Goal: Task Accomplishment & Management: Complete application form

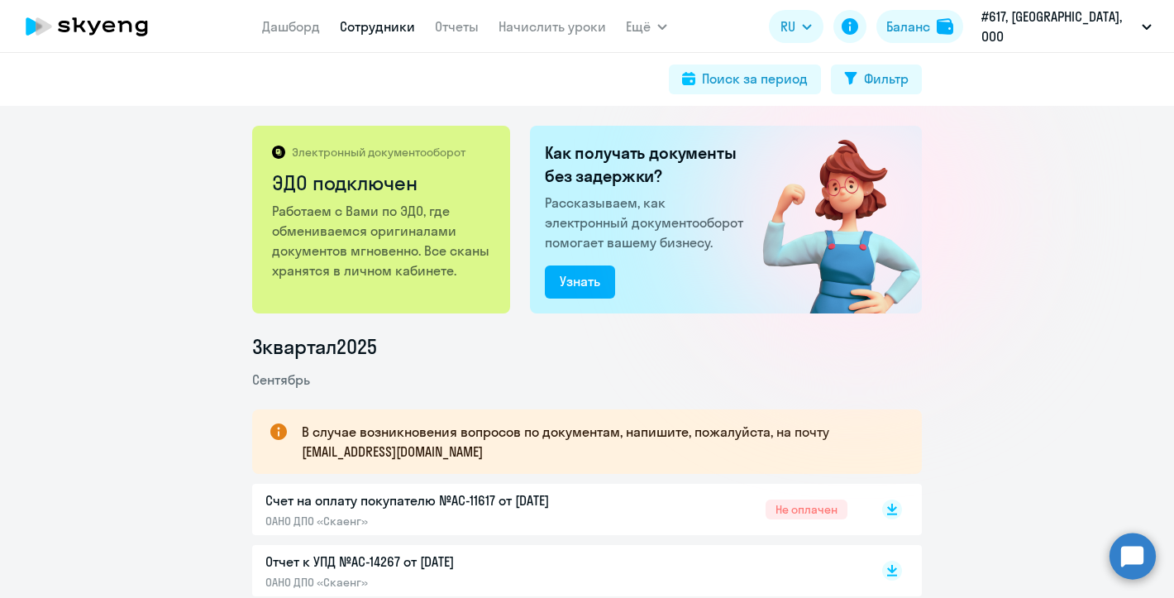
click at [390, 25] on link "Сотрудники" at bounding box center [377, 26] width 75 height 17
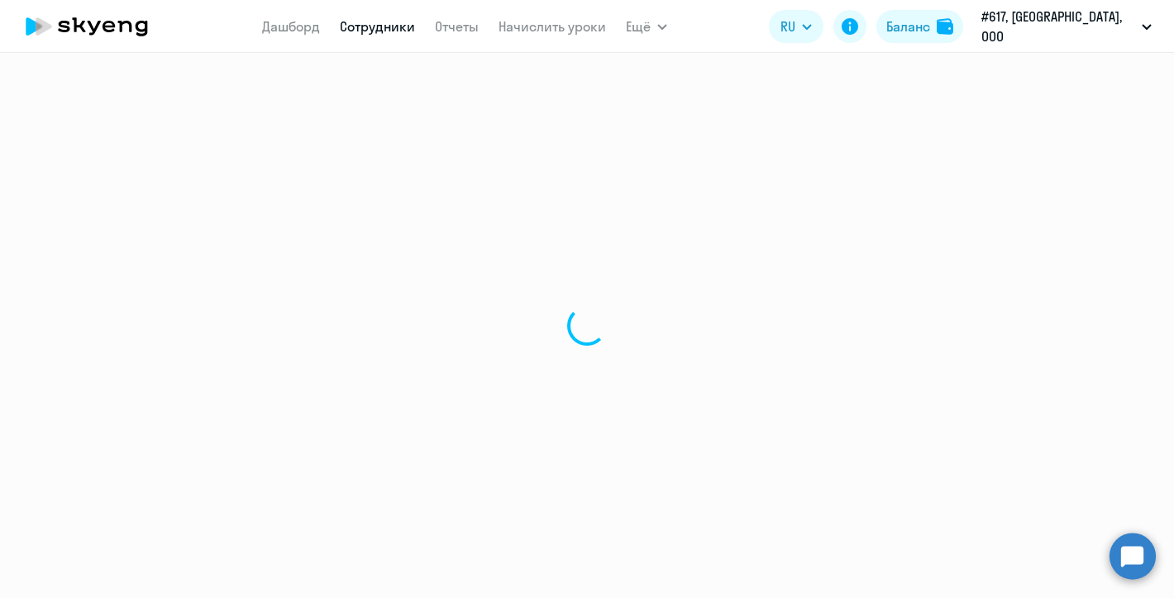
select select "30"
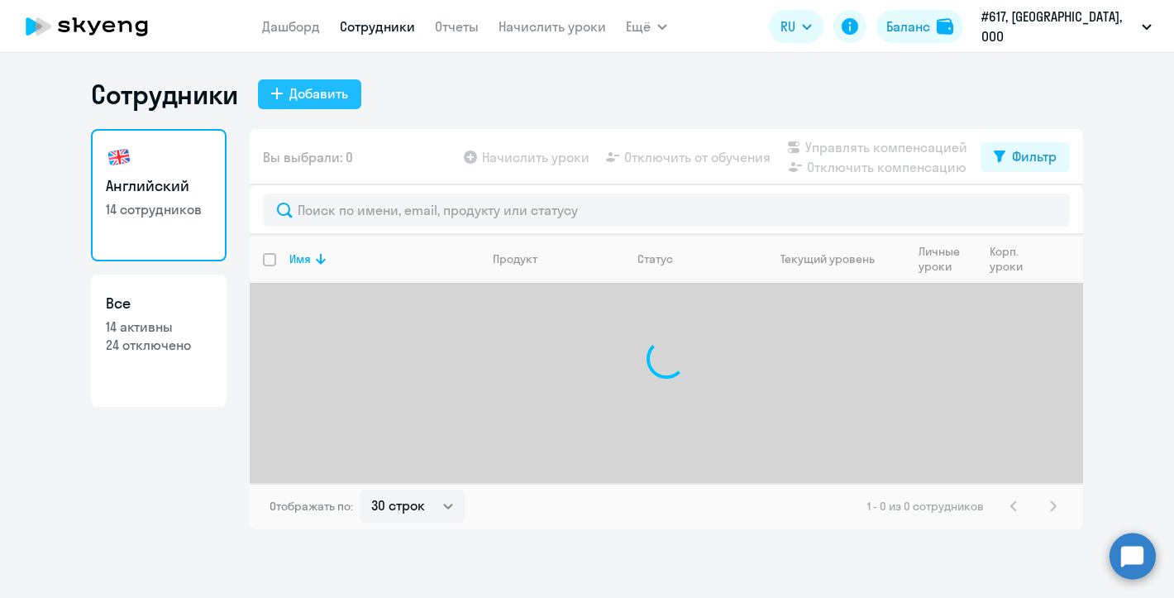
click at [320, 98] on div "Добавить" at bounding box center [318, 94] width 59 height 20
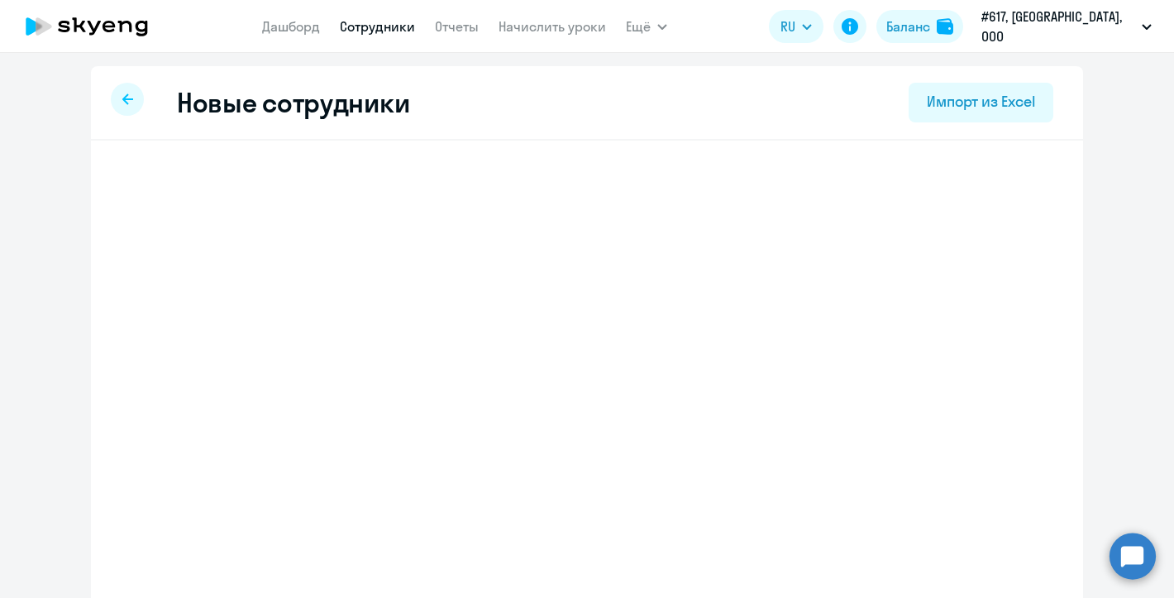
select select "english_adult_not_native_speaker"
select select "8"
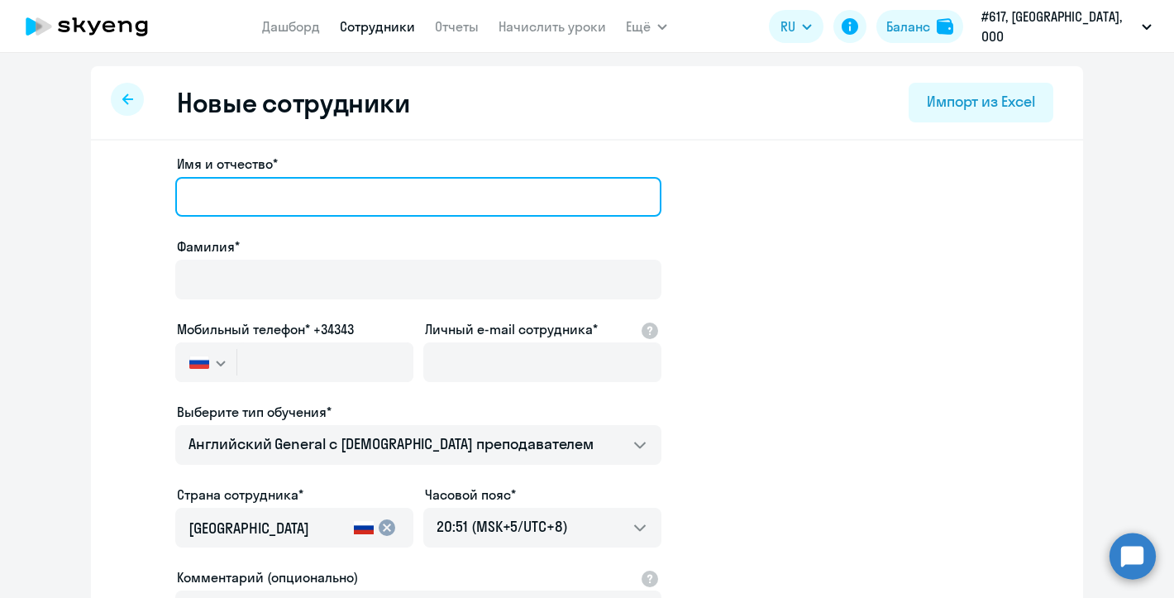
click at [330, 202] on input "Имя и отчество*" at bounding box center [418, 197] width 486 height 40
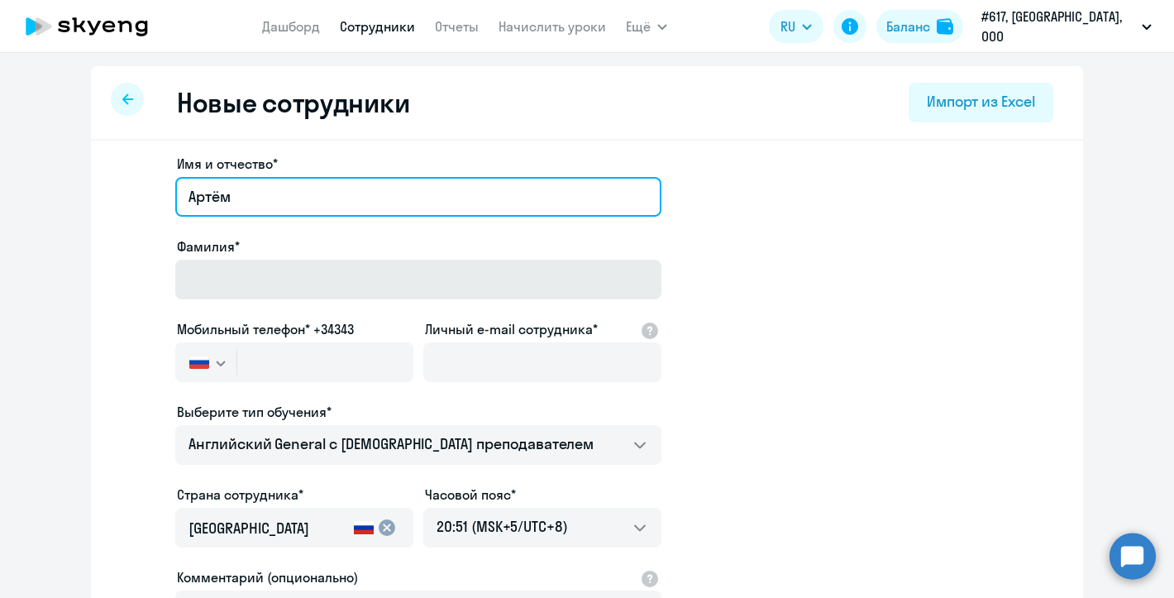
type input "Артём"
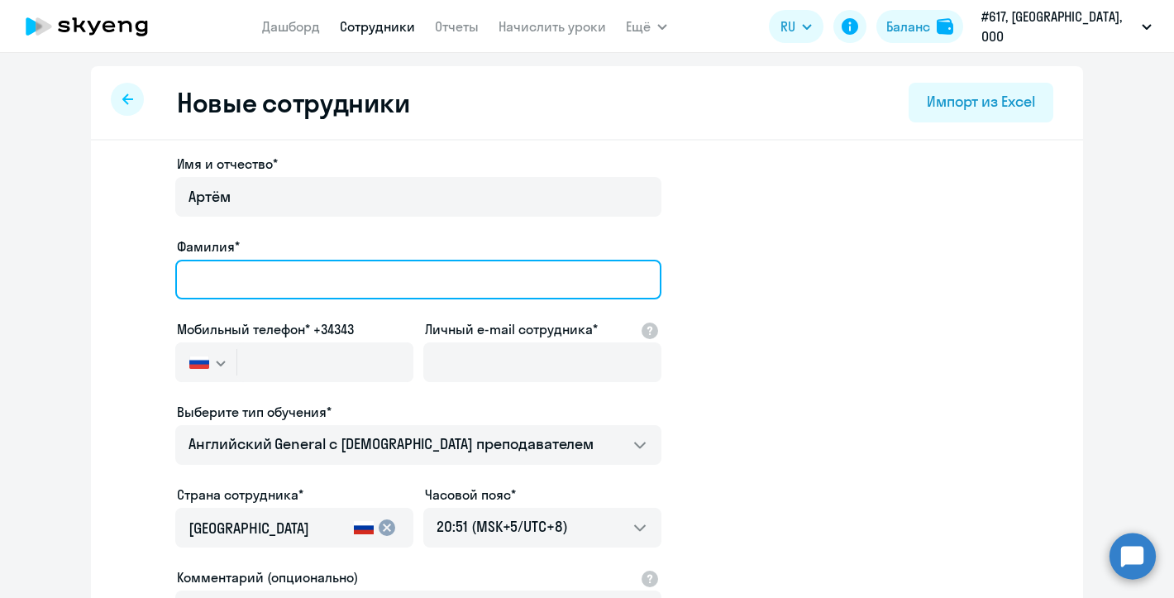
click at [317, 275] on input "Фамилия*" at bounding box center [418, 280] width 486 height 40
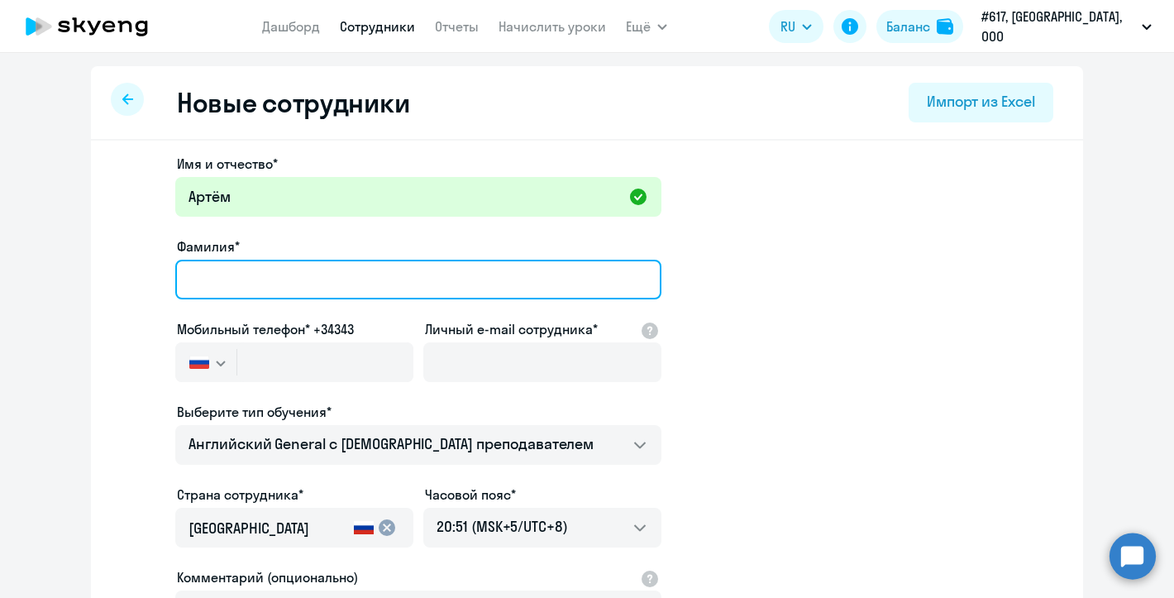
type input "Щ"
type input "[PERSON_NAME]"
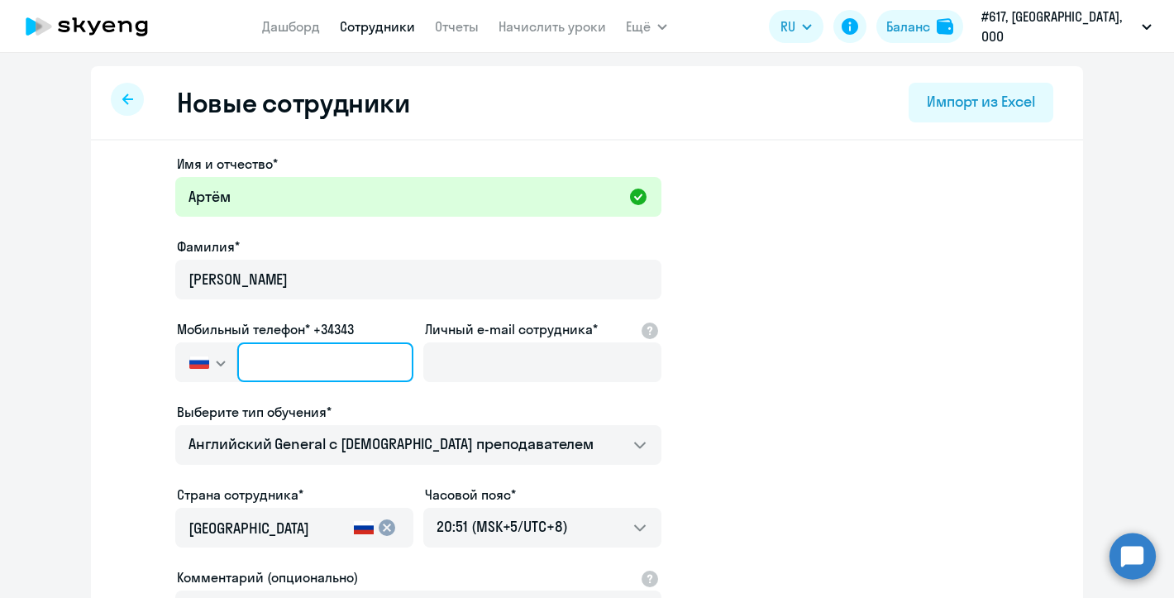
click at [331, 362] on input "text" at bounding box center [325, 362] width 176 height 40
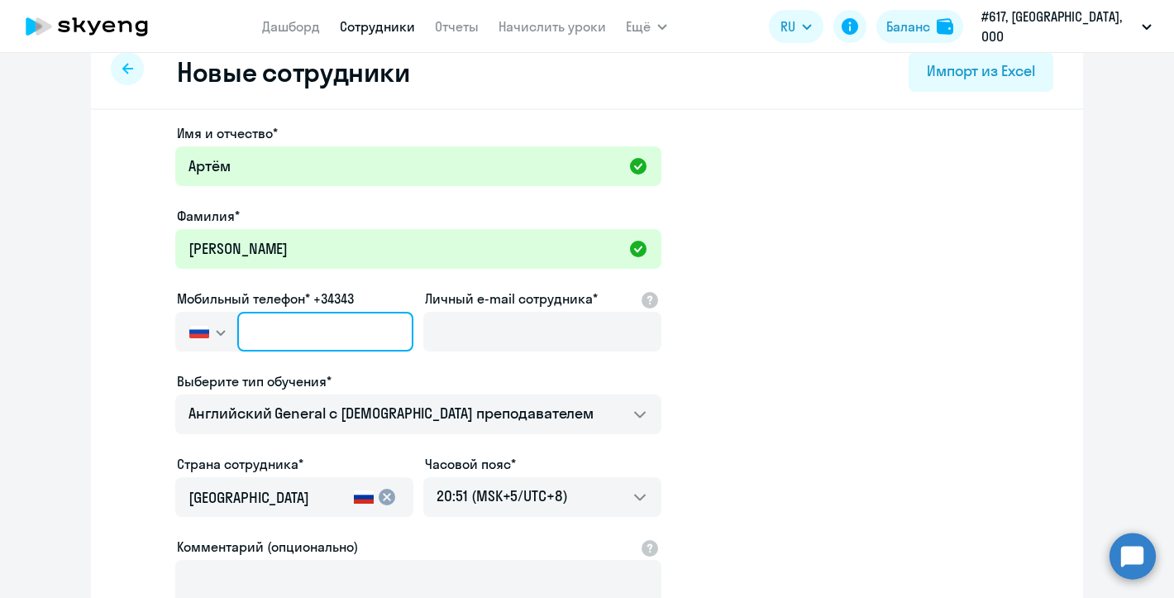
scroll to position [36, 0]
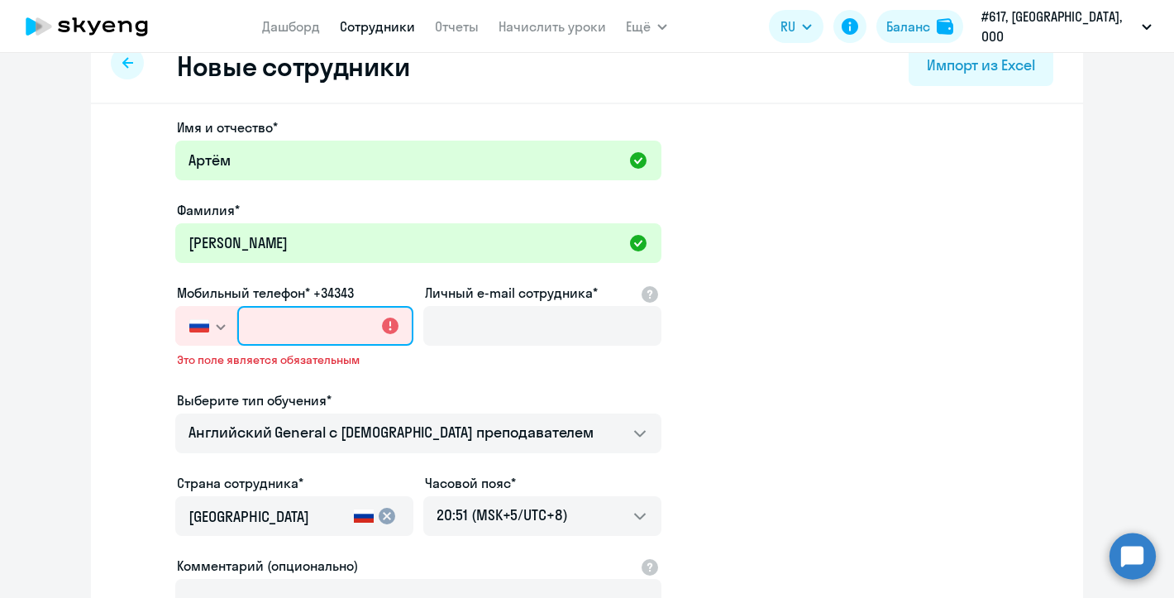
paste input "[PHONE_NUMBER]"
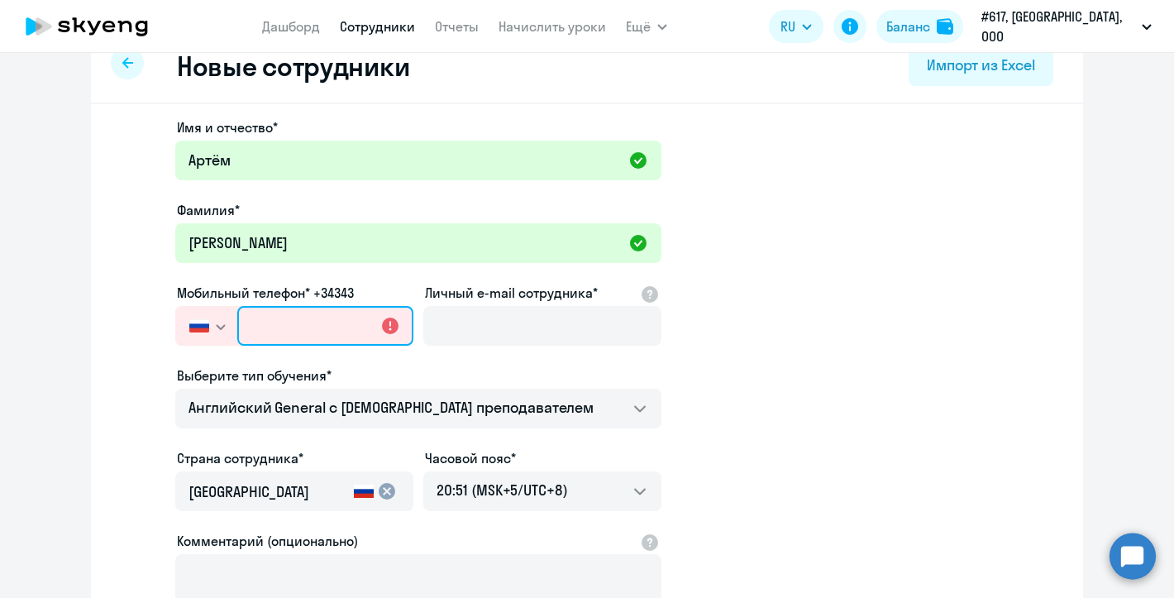
type input "[PHONE_NUMBER]"
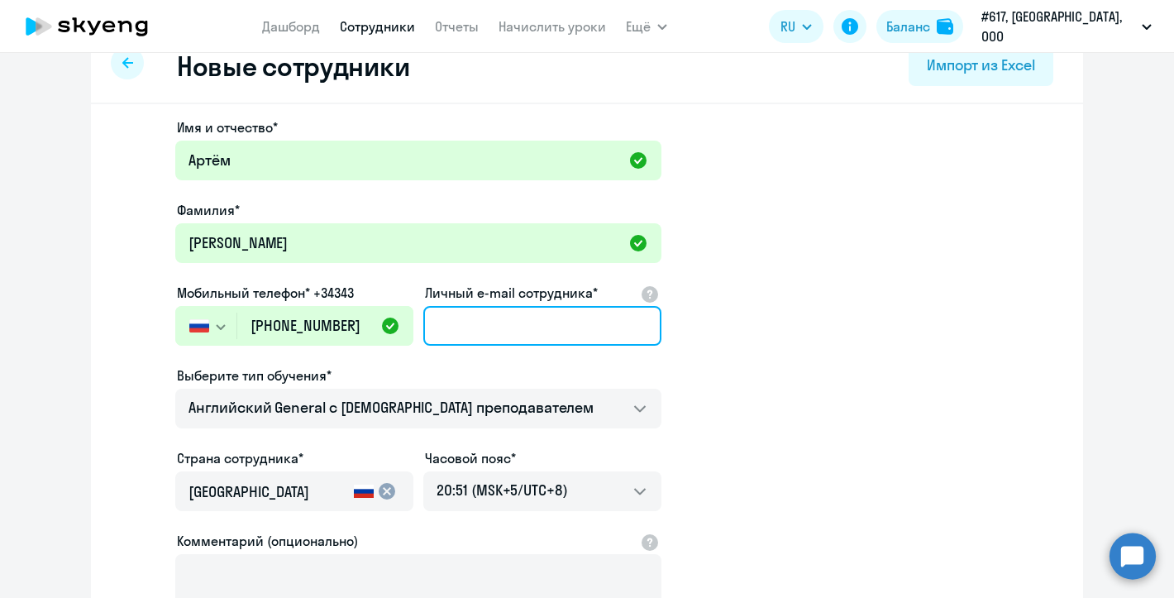
click at [467, 337] on input "Личный e-mail сотрудника*" at bounding box center [542, 326] width 238 height 40
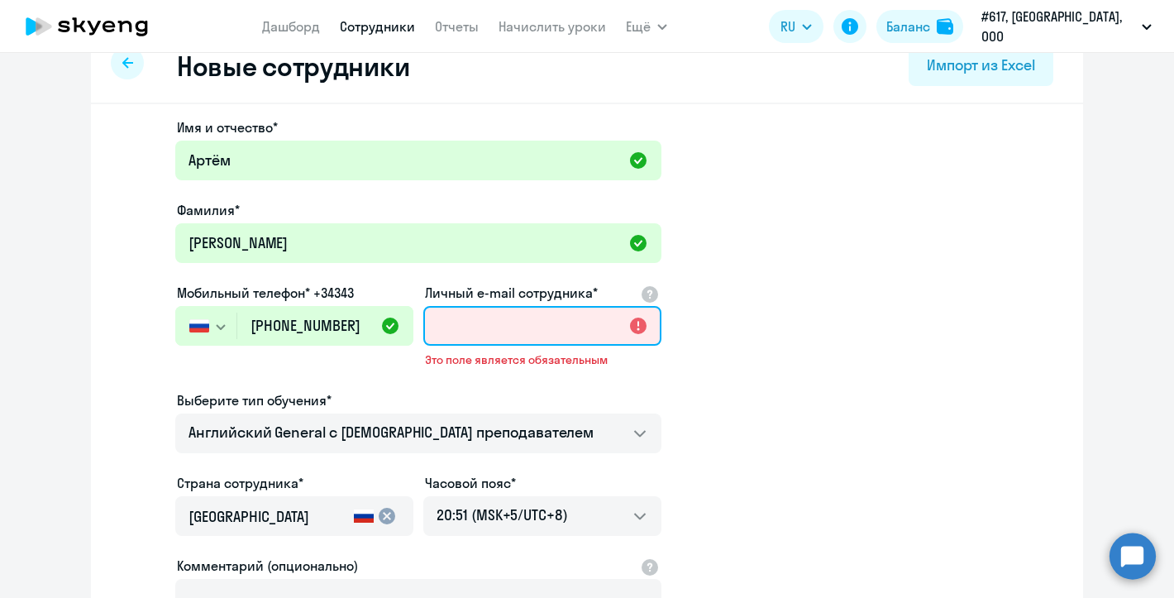
paste input "[EMAIL_ADDRESS][DOMAIN_NAME]"
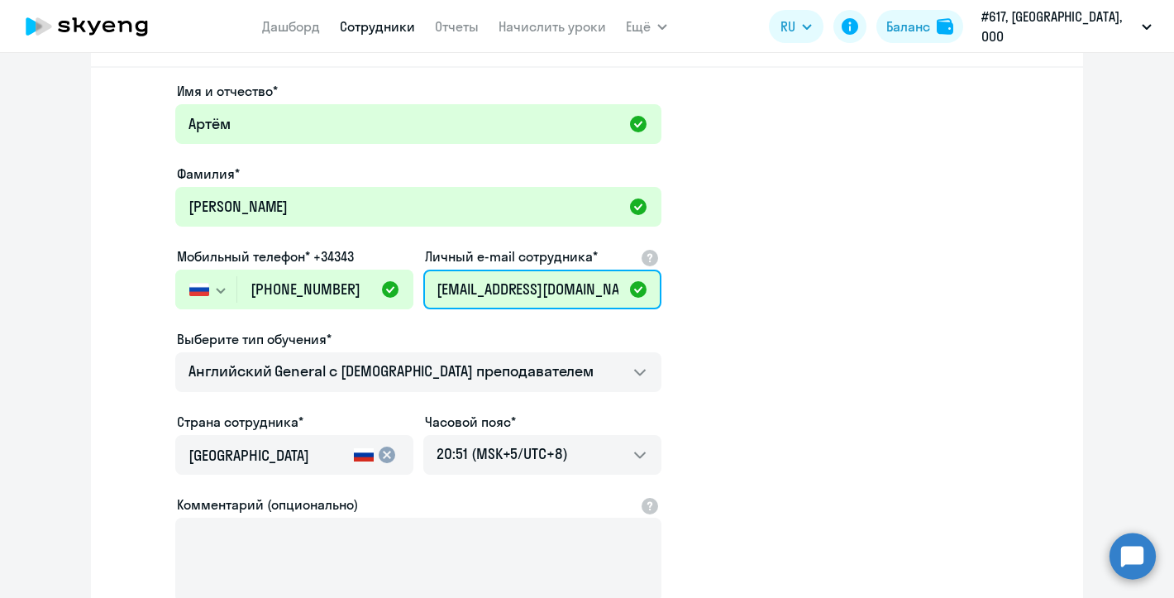
scroll to position [74, 0]
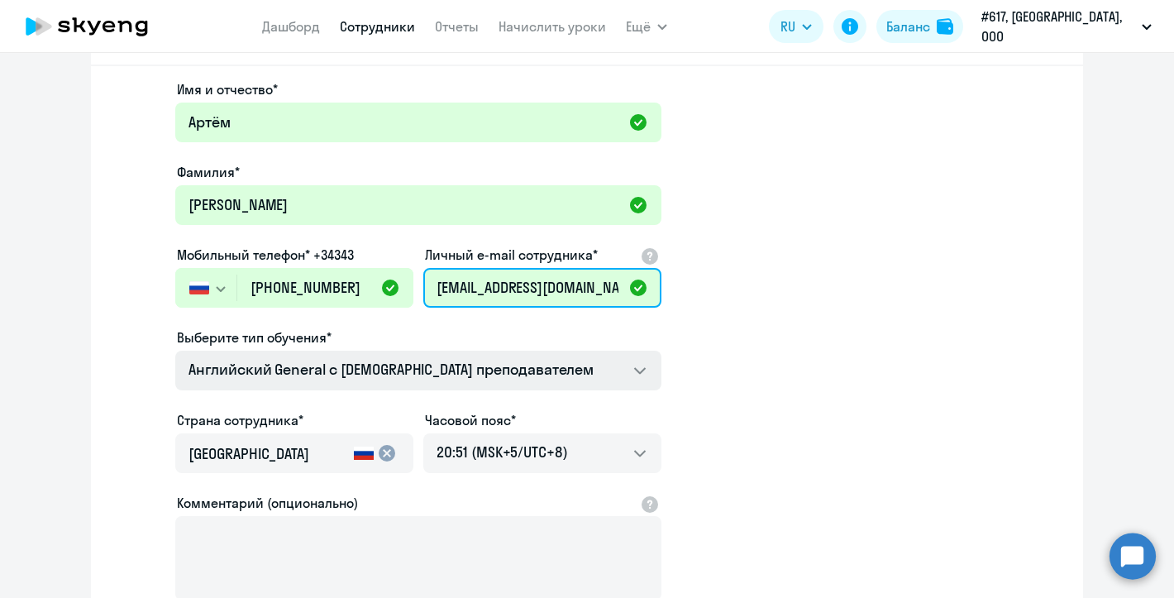
type input "[EMAIL_ADDRESS][DOMAIN_NAME]"
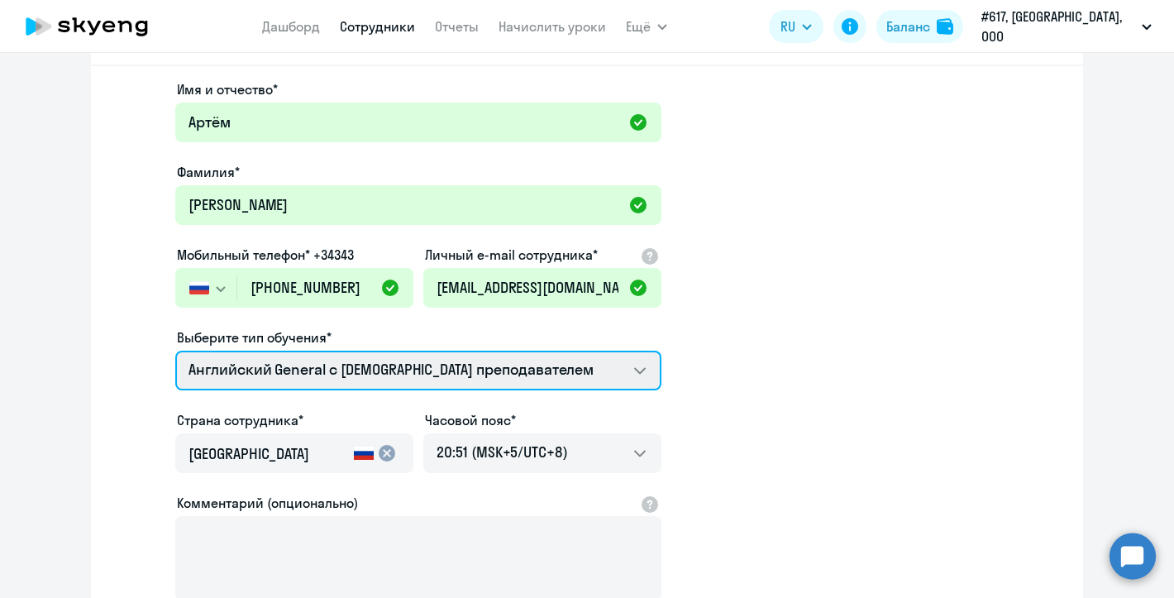
click at [501, 370] on select "Screening Test Английский General с [DEMOGRAPHIC_DATA] преподавателем Английски…" at bounding box center [418, 371] width 486 height 40
select select "english_adult_native_speaker"
click at [175, 351] on select "Screening Test Английский General с [DEMOGRAPHIC_DATA] преподавателем Английски…" at bounding box center [418, 371] width 486 height 40
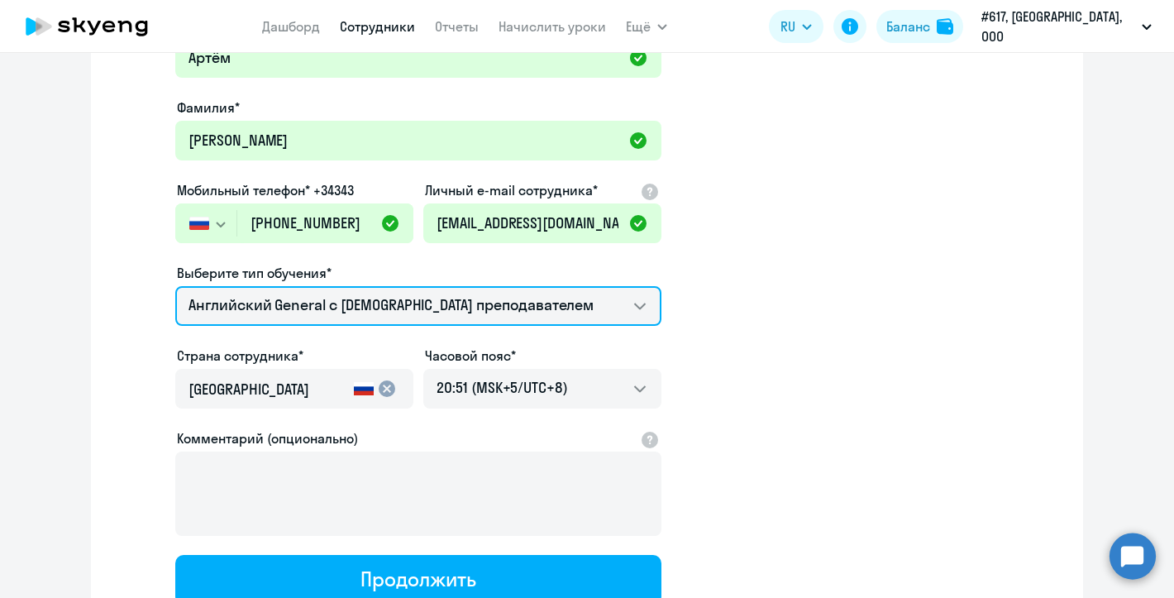
scroll to position [147, 0]
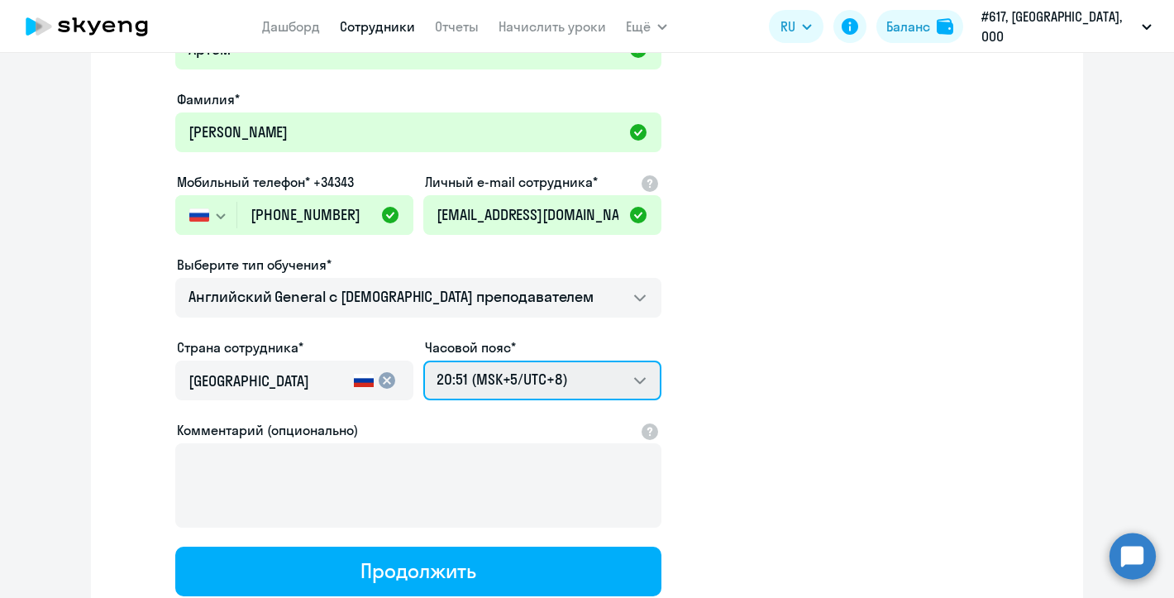
click at [535, 380] on select "01:51 (MSK-14/UTC-11) 02:51 (MSK-13/UTC-10) 03:51 (MSK-12/UTC-9) 04:51 (MSK-11/…" at bounding box center [542, 381] width 238 height 40
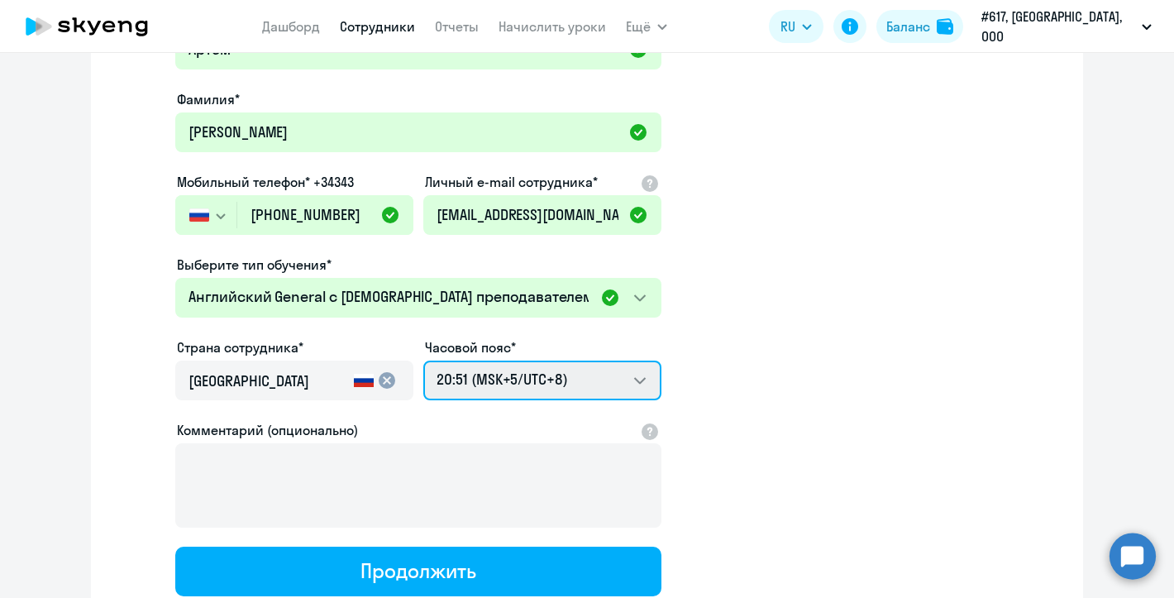
click at [423, 361] on select "01:51 (MSK-14/UTC-11) 02:51 (MSK-13/UTC-10) 03:51 (MSK-12/UTC-9) 04:51 (MSK-11/…" at bounding box center [542, 381] width 238 height 40
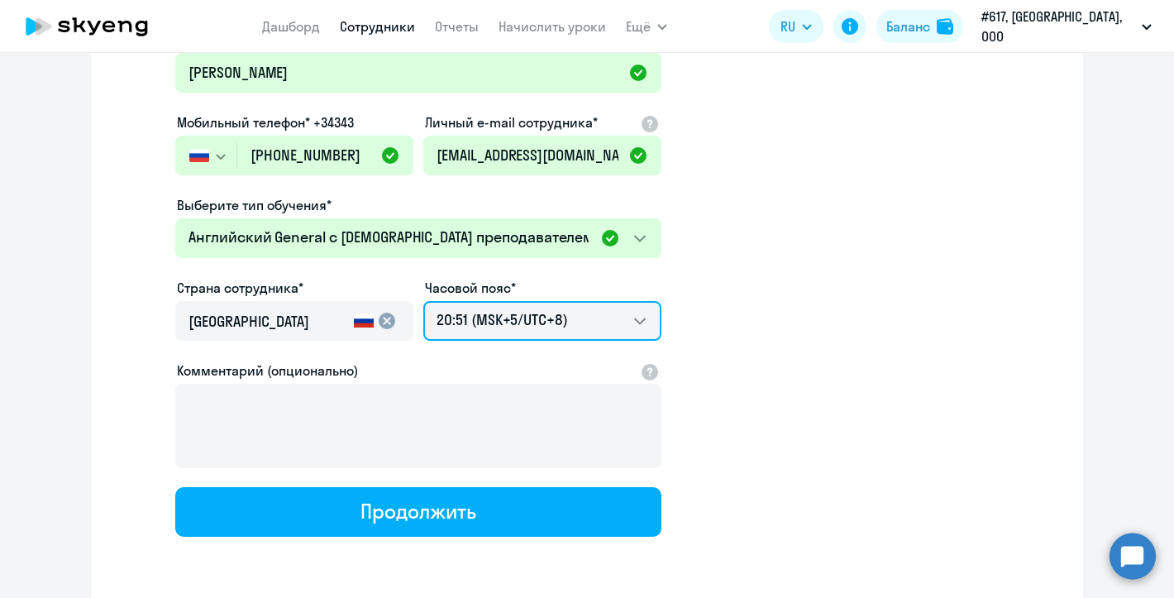
scroll to position [223, 0]
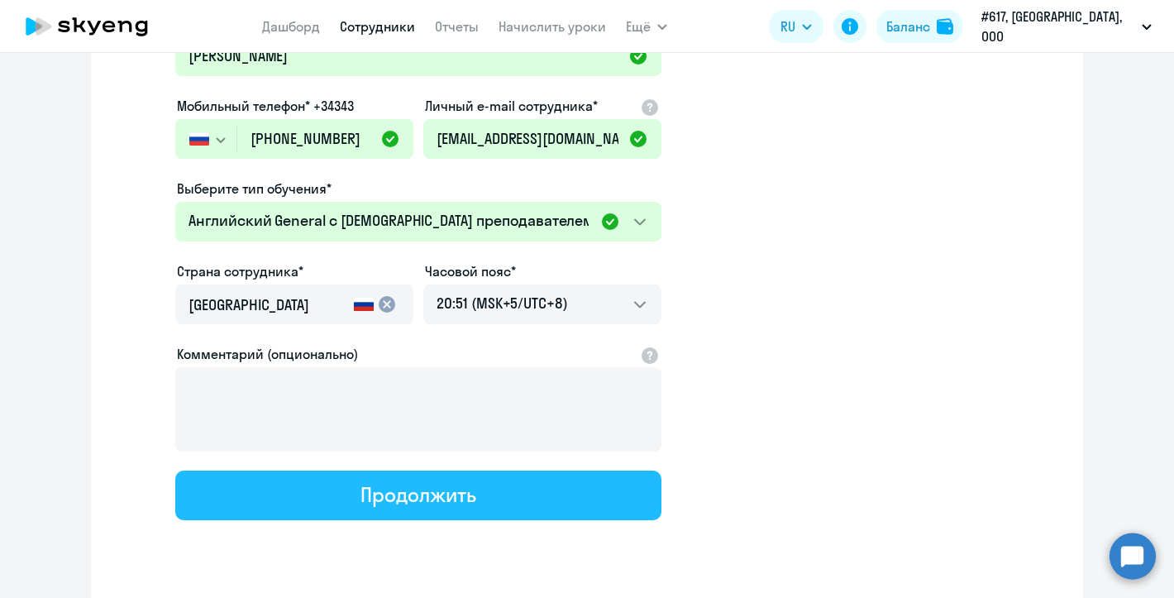
click at [483, 507] on button "Продолжить" at bounding box center [418, 496] width 486 height 50
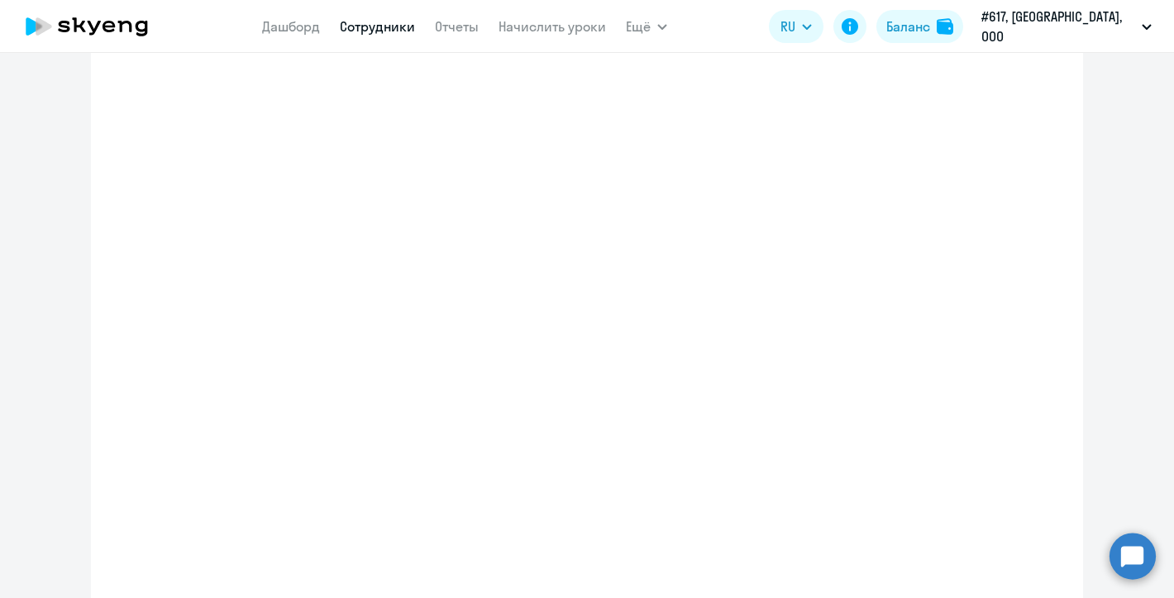
select select "english_adult_native_speaker"
select select "8"
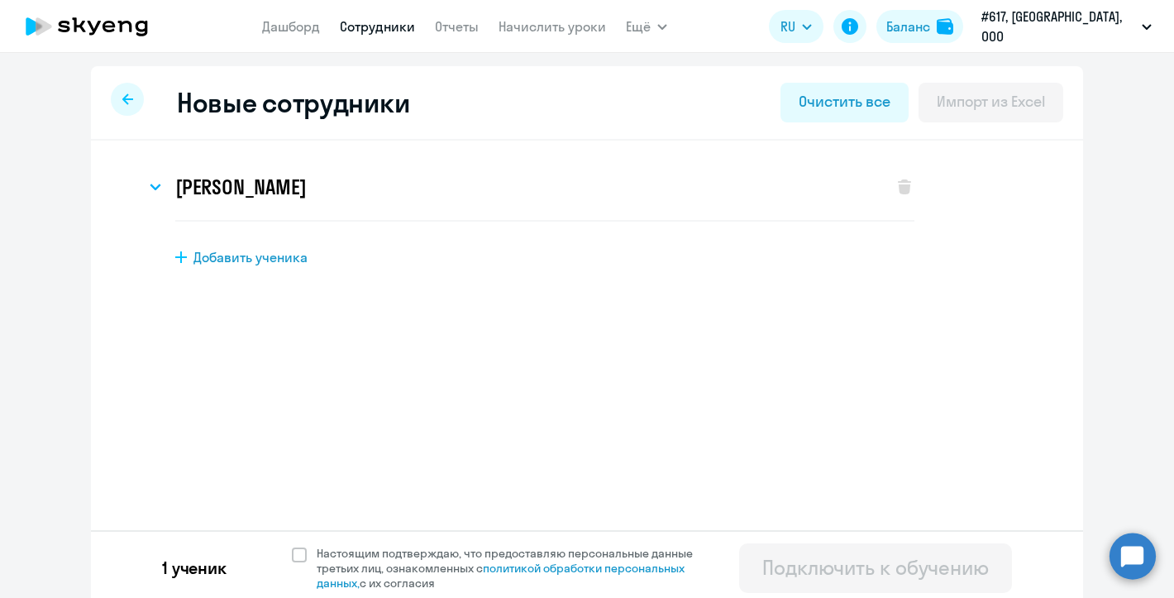
scroll to position [0, 0]
click at [302, 557] on span at bounding box center [299, 554] width 15 height 15
click at [292, 546] on input "Настоящим подтверждаю, что предоставляю персональные данные третьих лиц, ознако…" at bounding box center [291, 545] width 1 height 1
checkbox input "true"
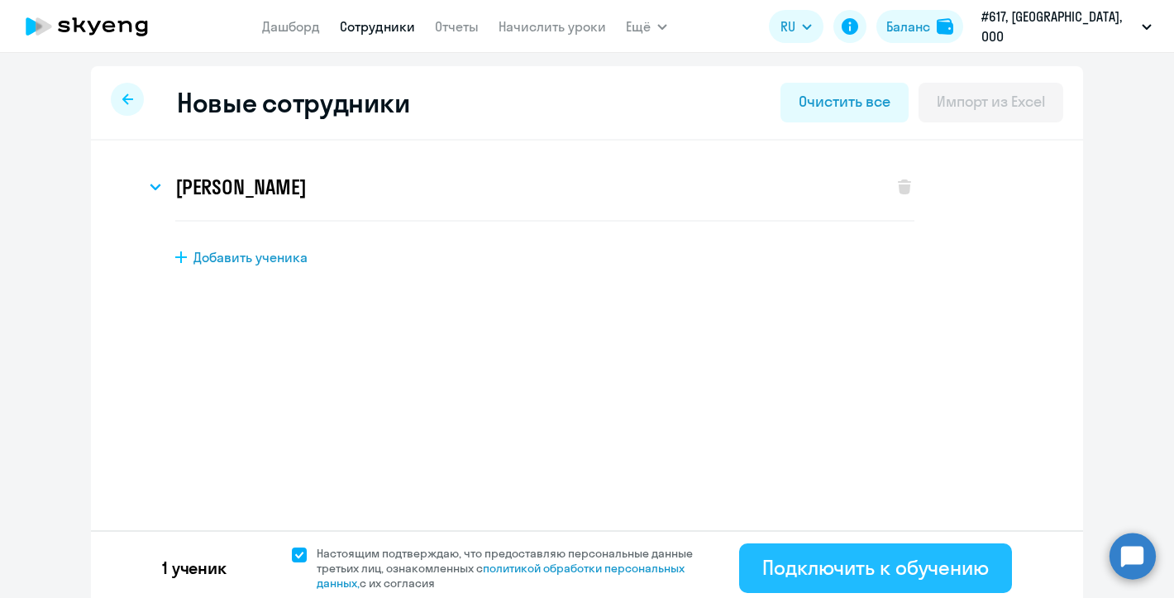
click at [877, 574] on div "Подключить к обучению" at bounding box center [875, 567] width 227 height 26
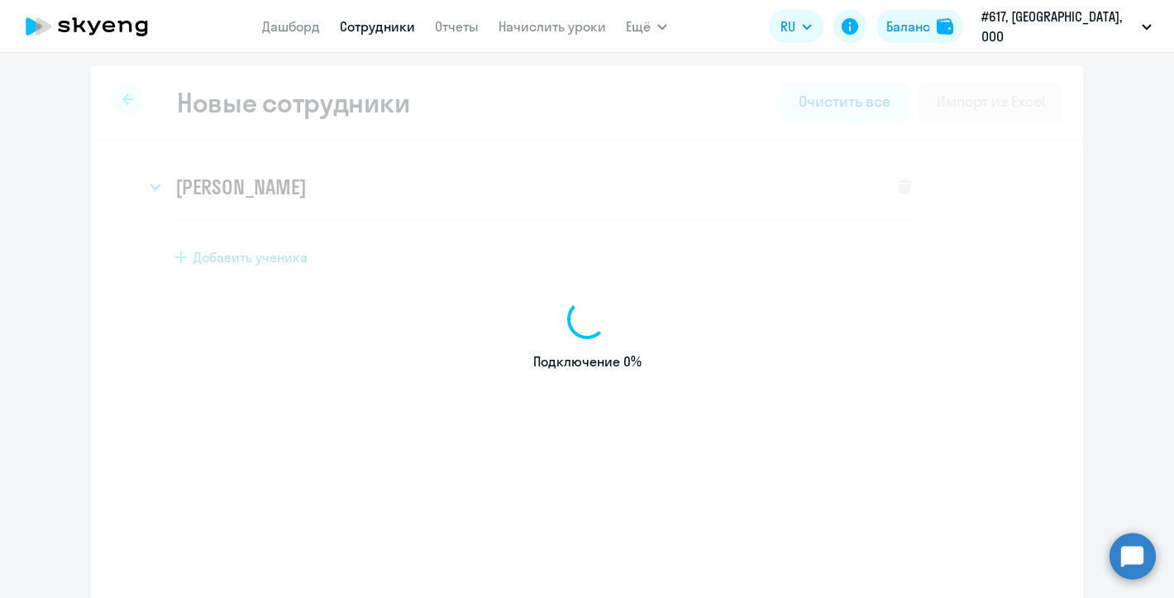
select select "english_adult_not_native_speaker"
select select "8"
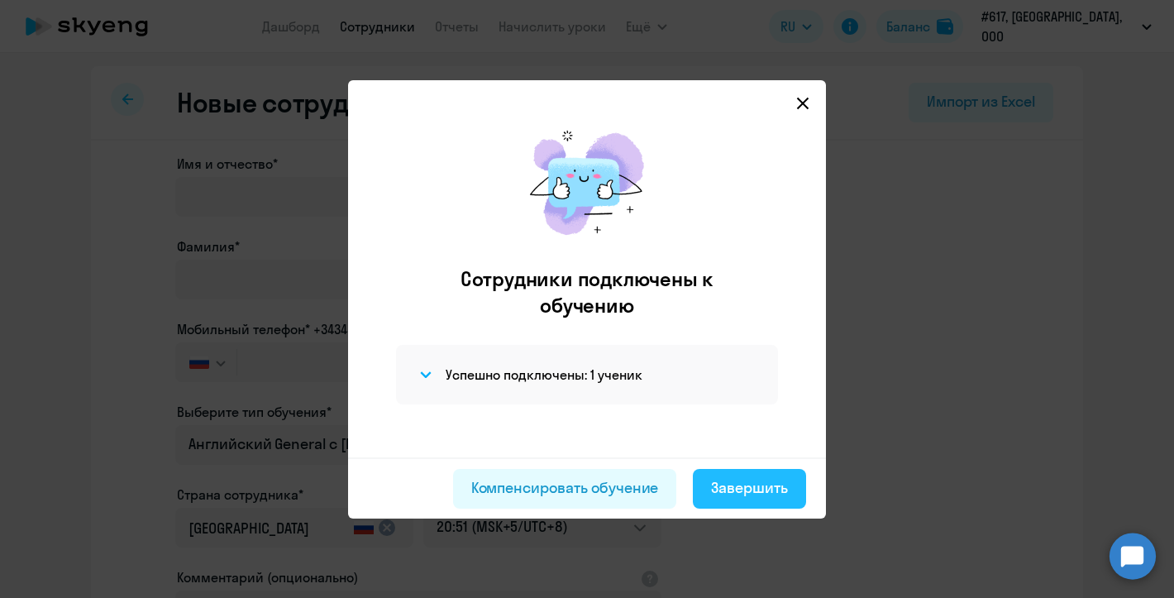
click at [770, 493] on div "Завершить" at bounding box center [749, 488] width 77 height 22
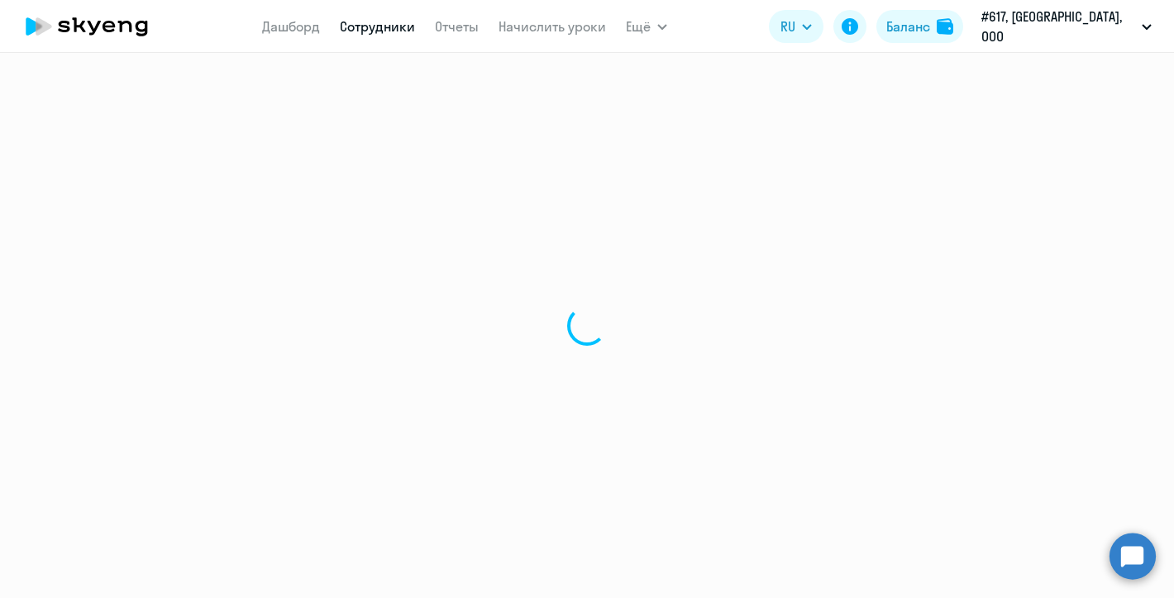
select select "30"
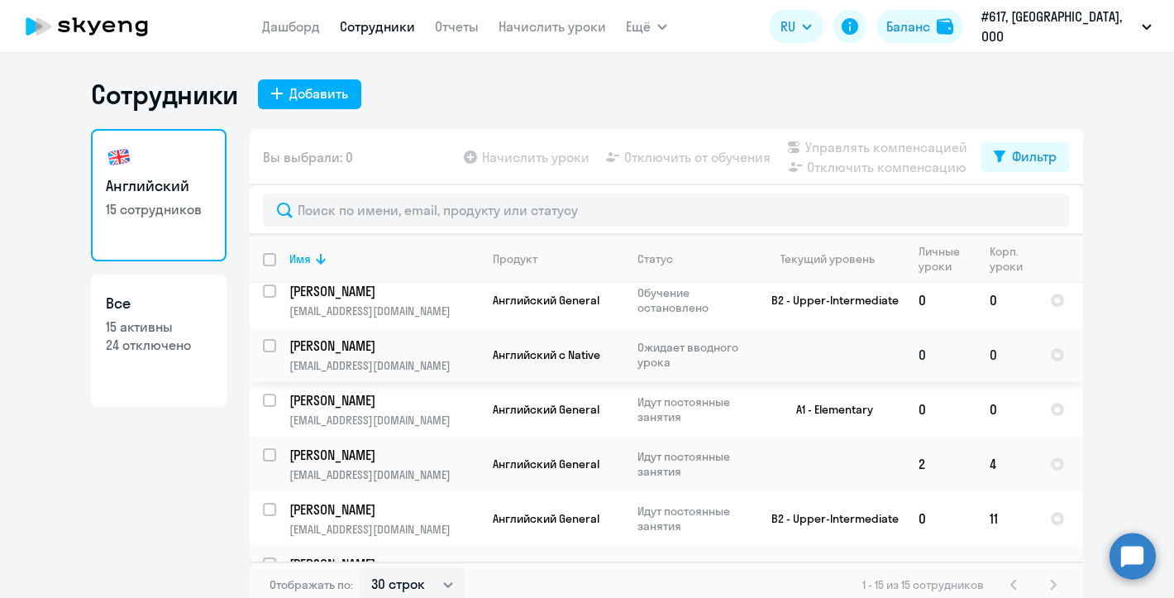
scroll to position [6, 0]
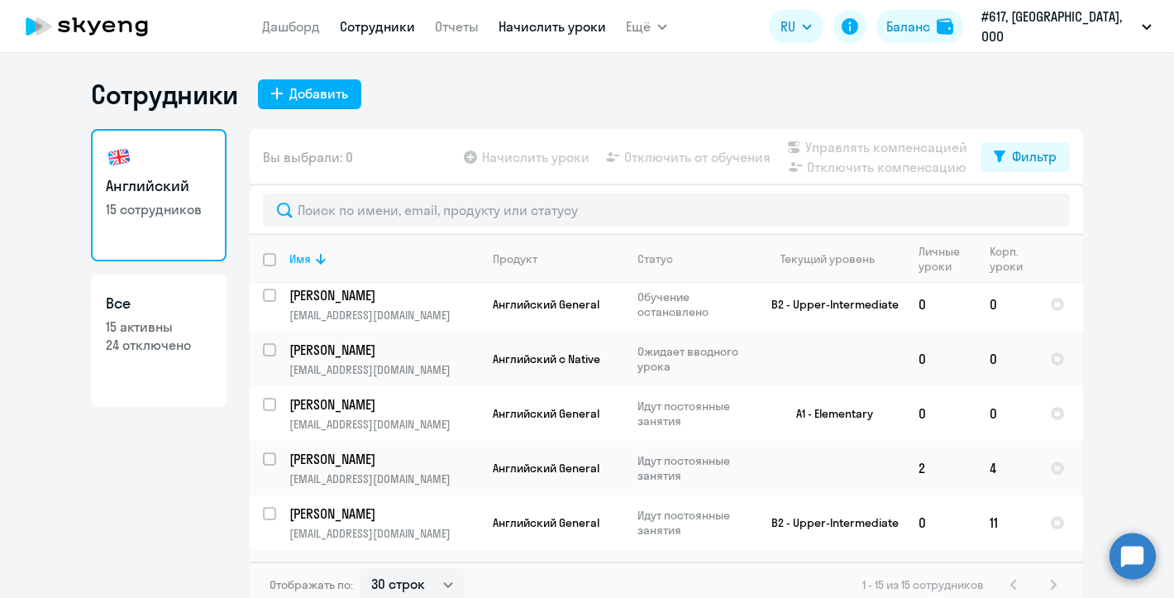
click at [557, 29] on link "Начислить уроки" at bounding box center [553, 26] width 108 height 17
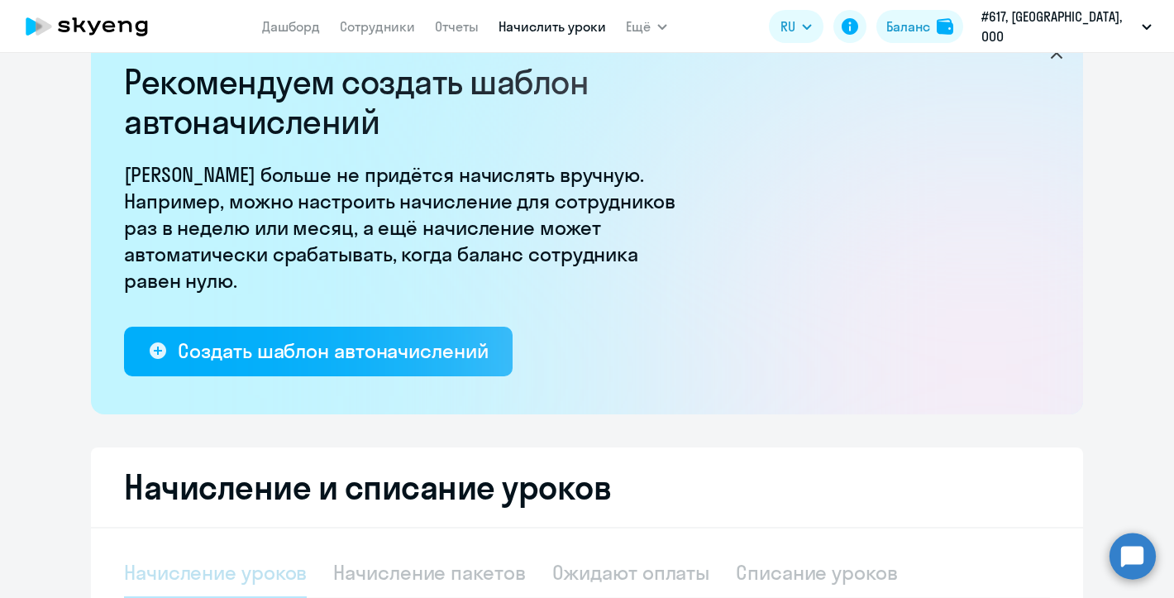
select select "10"
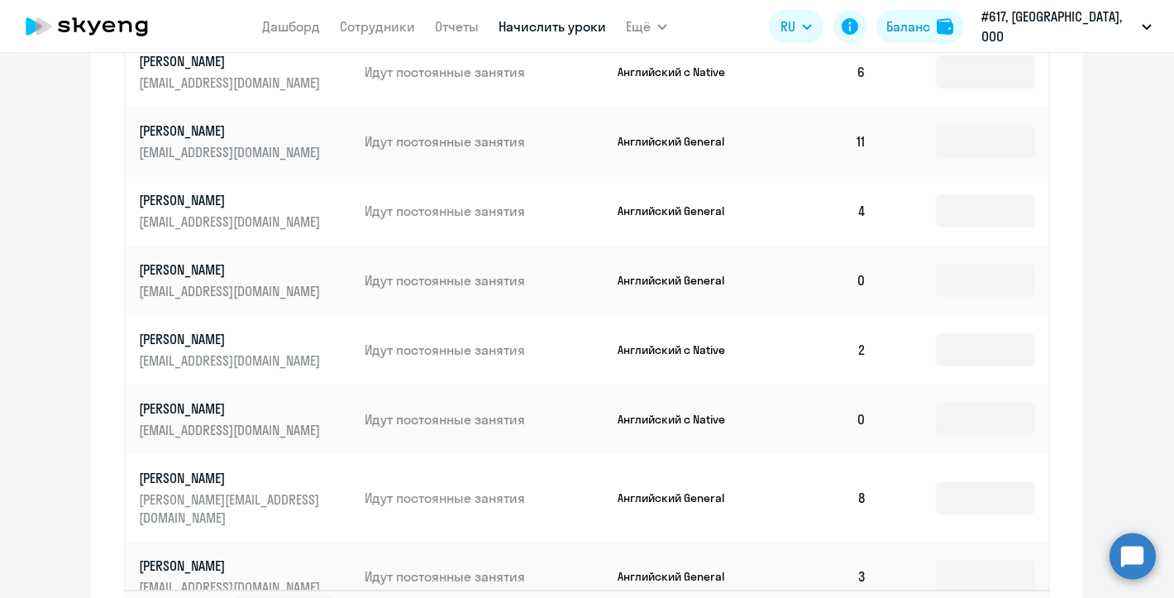
scroll to position [1080, 0]
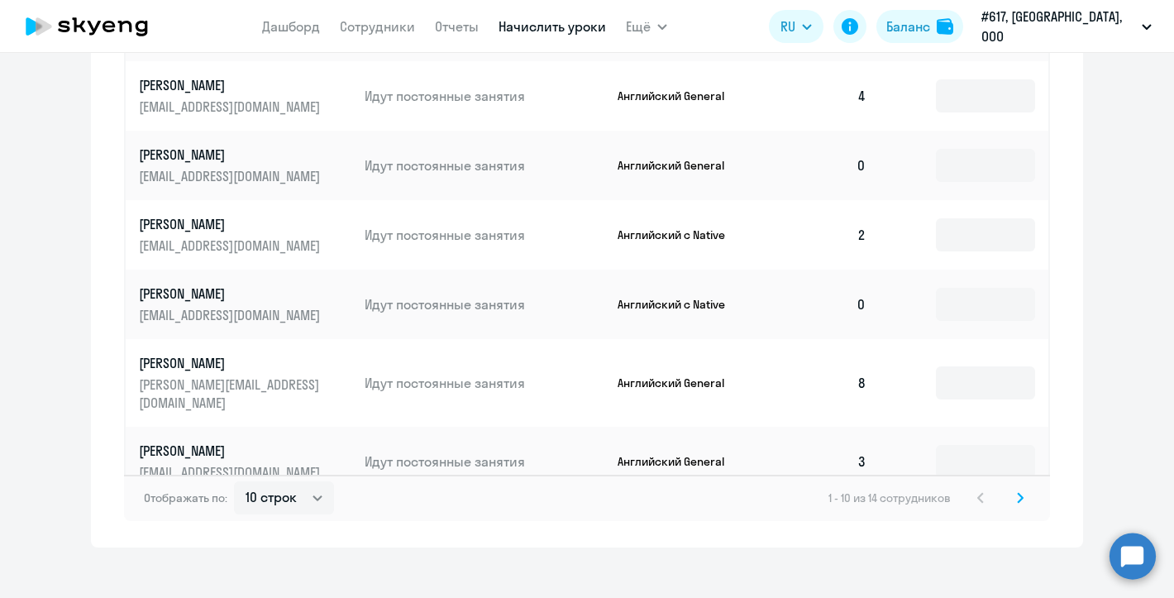
click at [1025, 488] on svg-icon at bounding box center [1021, 498] width 20 height 20
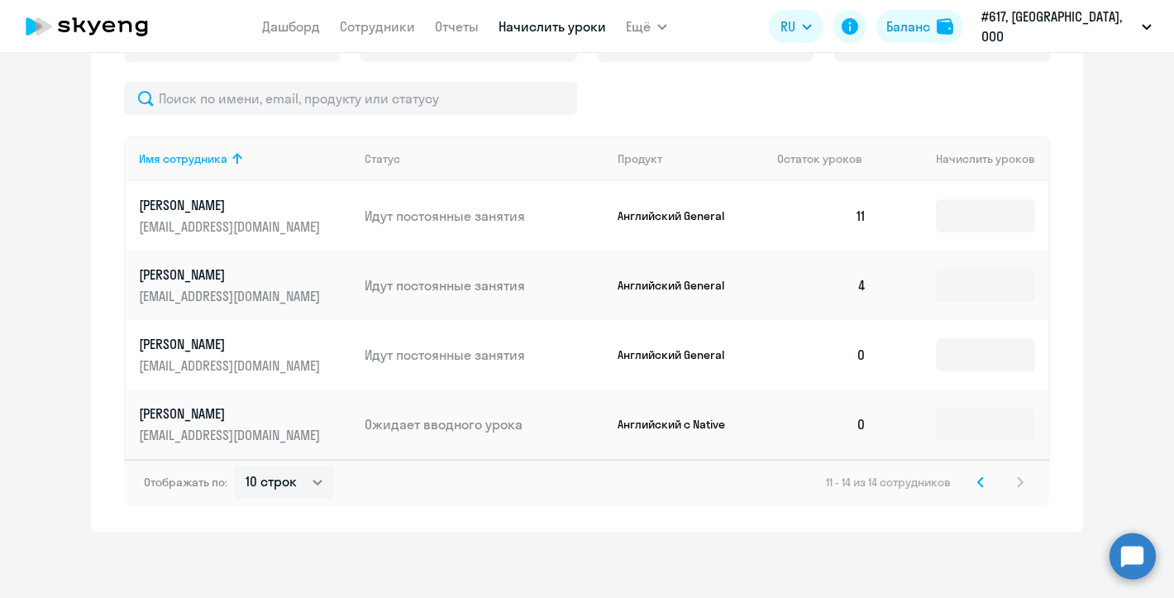
scroll to position [664, 0]
click at [998, 437] on input at bounding box center [985, 424] width 99 height 33
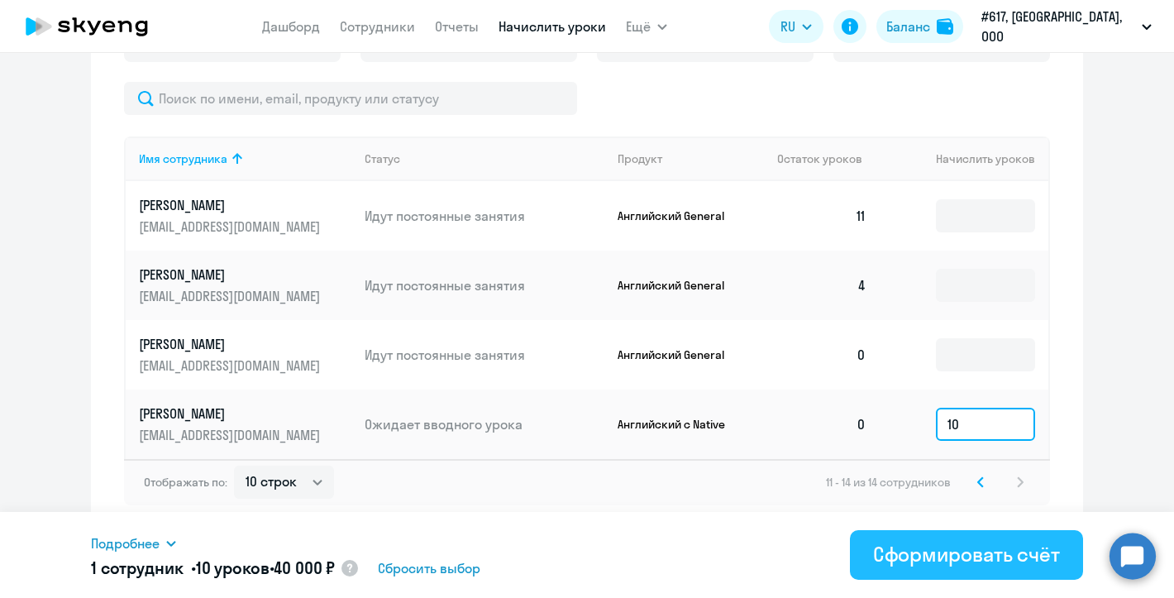
type input "10"
click at [975, 557] on div "Сформировать счёт" at bounding box center [966, 554] width 187 height 26
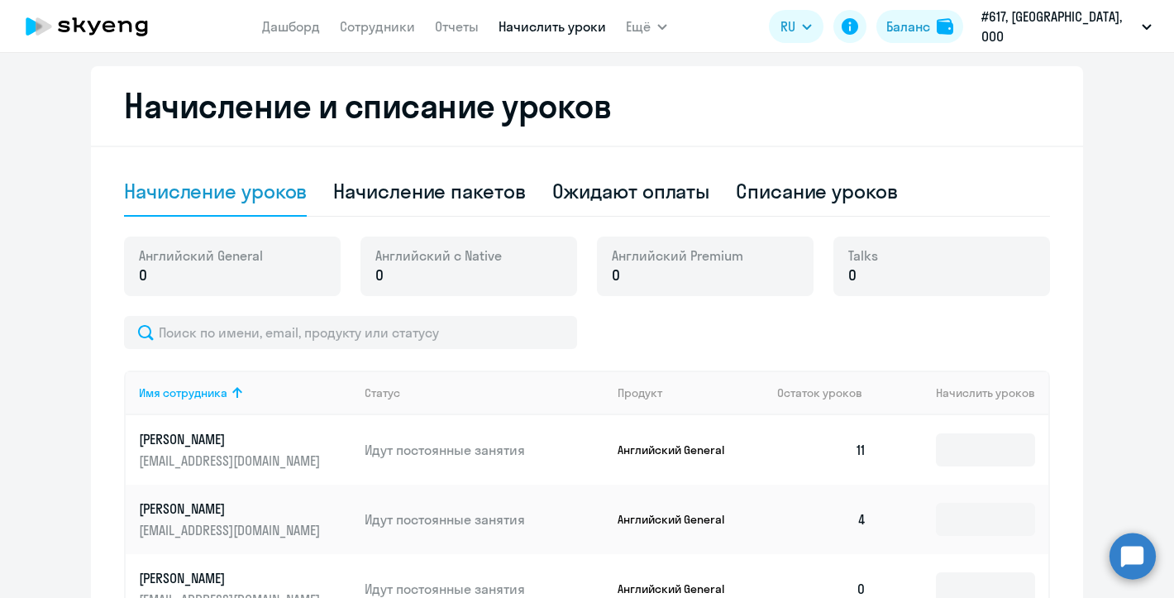
scroll to position [174, 0]
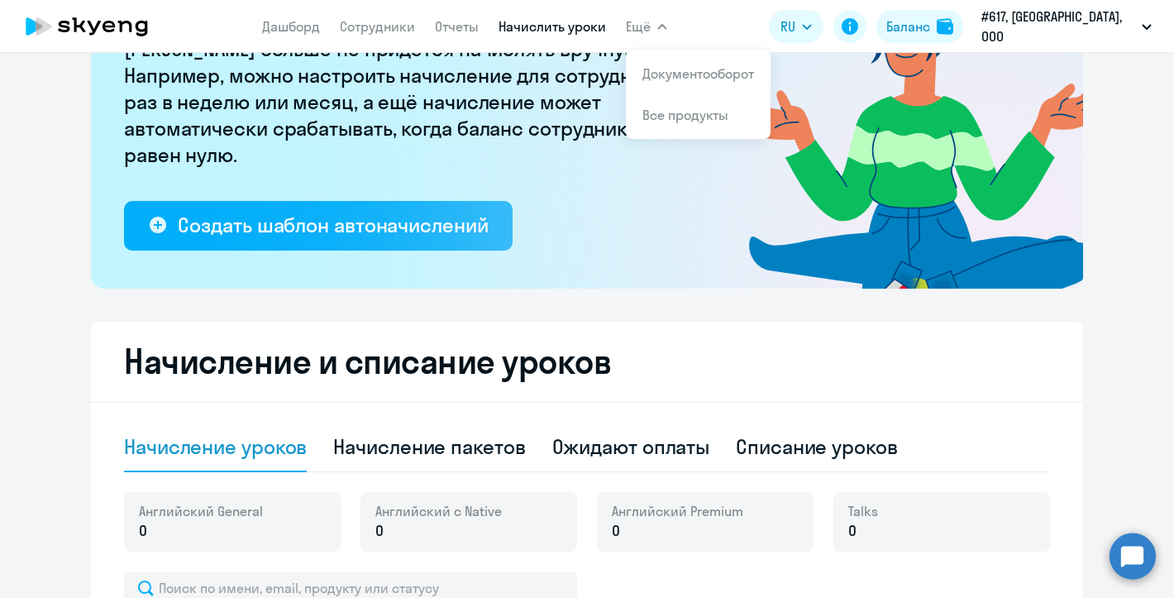
click at [651, 29] on span "Ещё" at bounding box center [638, 27] width 25 height 20
click at [651, 27] on span "Ещё" at bounding box center [638, 27] width 25 height 20
click at [651, 28] on span "Ещё" at bounding box center [638, 27] width 25 height 20
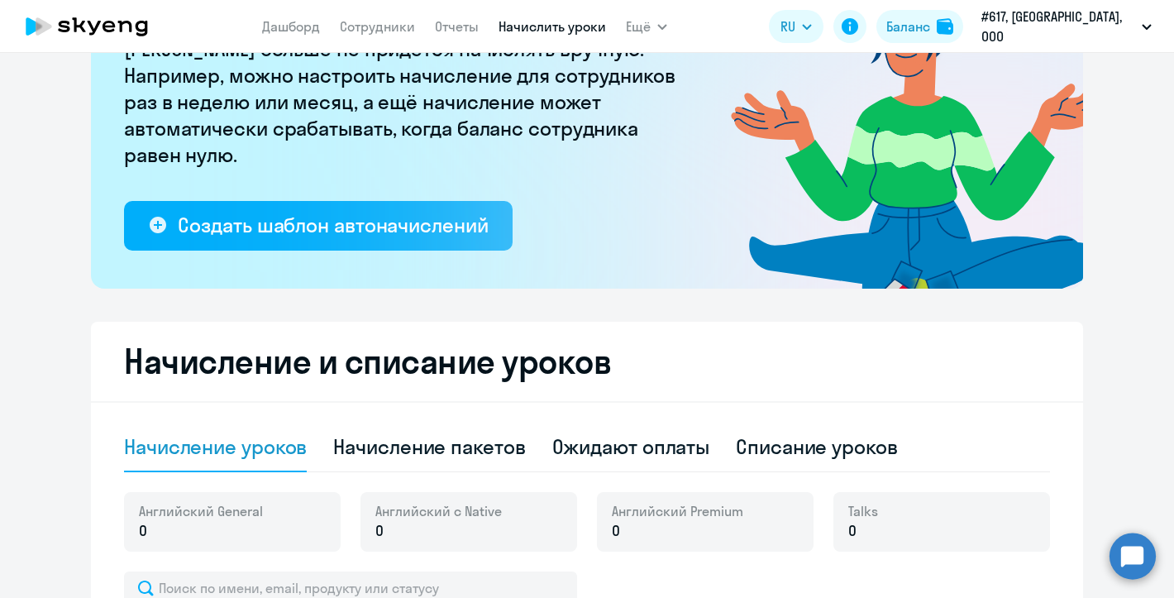
click at [651, 28] on span "Ещё" at bounding box center [638, 27] width 25 height 20
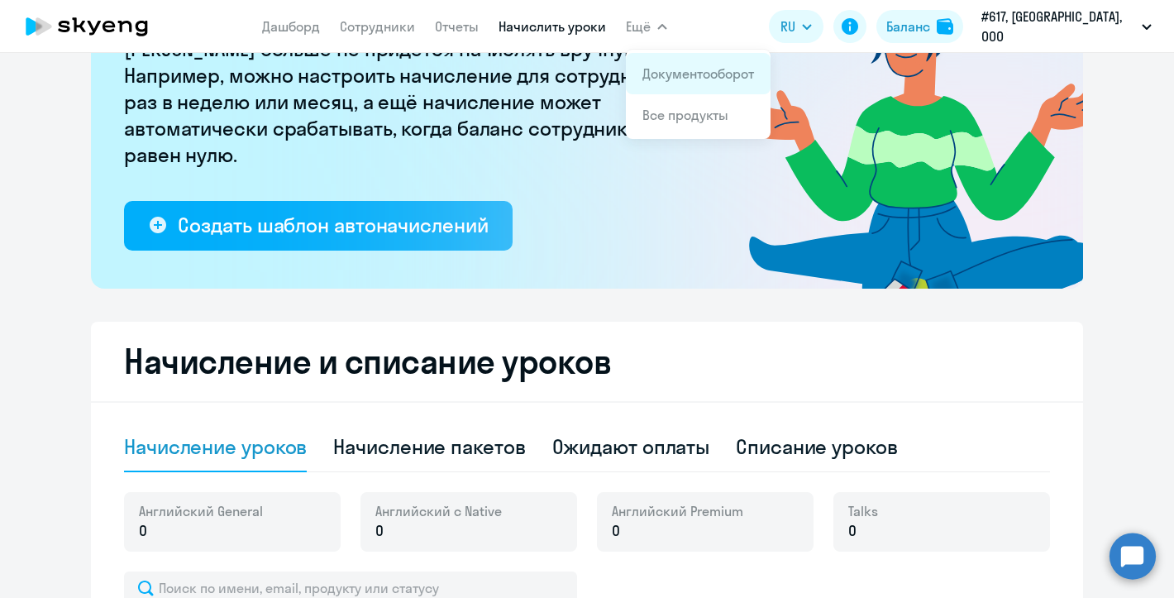
click at [675, 67] on link "Документооборот" at bounding box center [699, 73] width 112 height 17
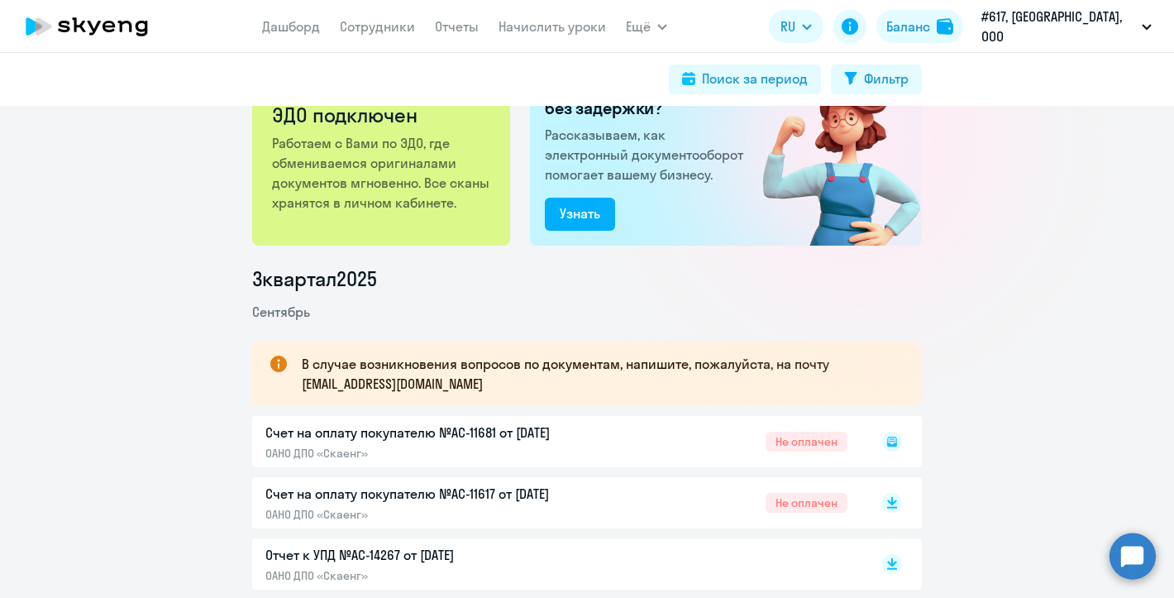
scroll to position [120, 0]
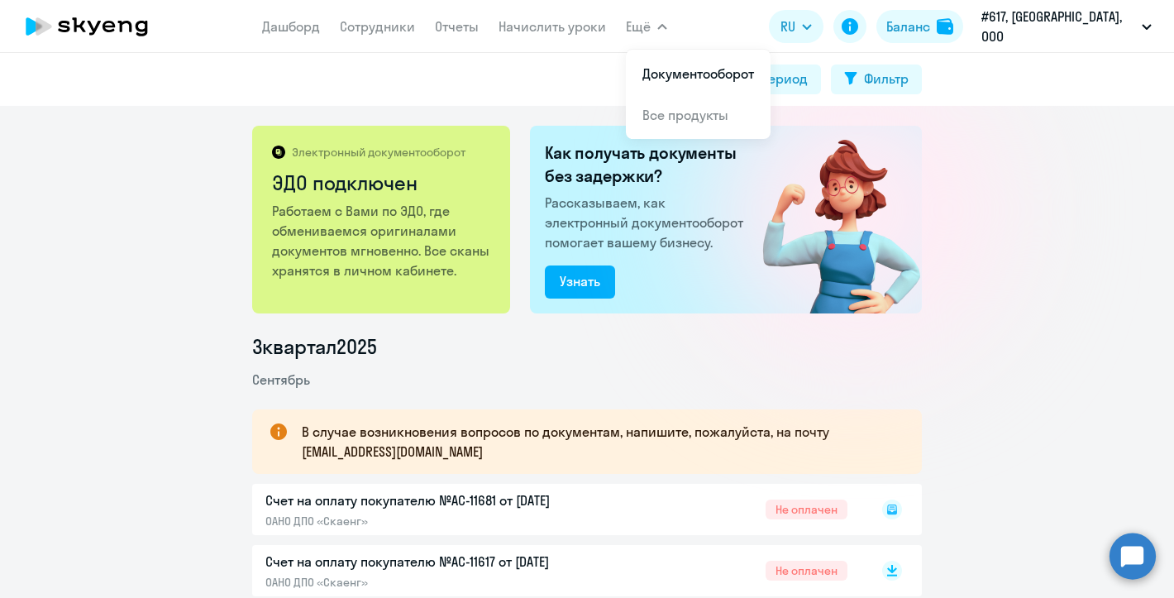
click at [667, 22] on button "Ещё" at bounding box center [646, 26] width 41 height 33
click at [651, 23] on span "Ещё" at bounding box center [638, 27] width 25 height 20
click at [651, 29] on span "Ещё" at bounding box center [638, 27] width 25 height 20
click at [676, 73] on link "Документооборот" at bounding box center [699, 73] width 112 height 17
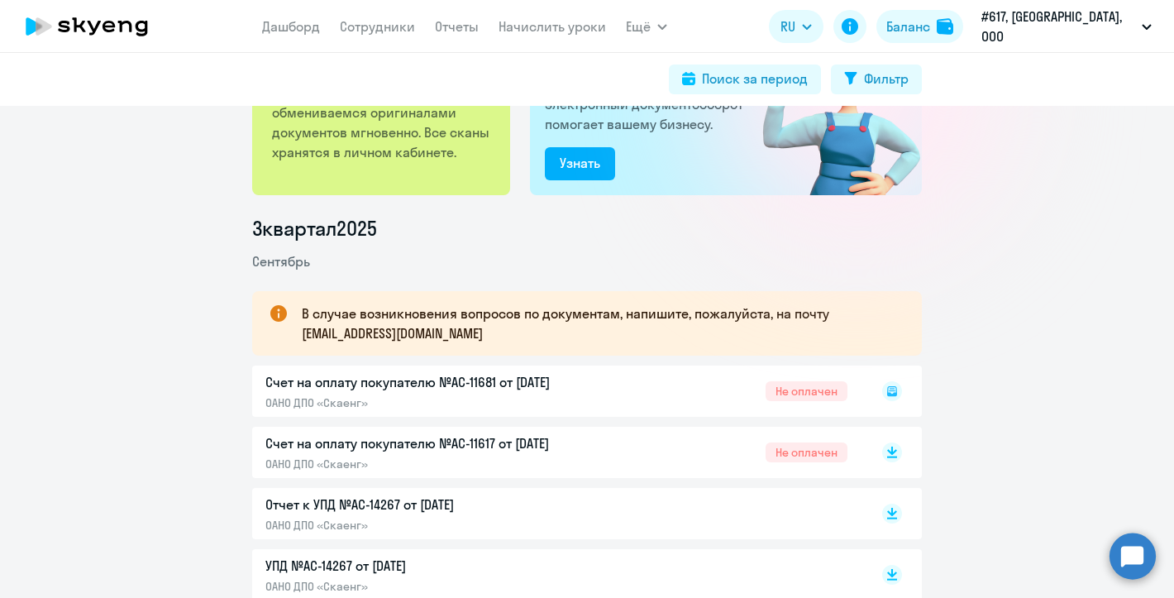
scroll to position [167, 0]
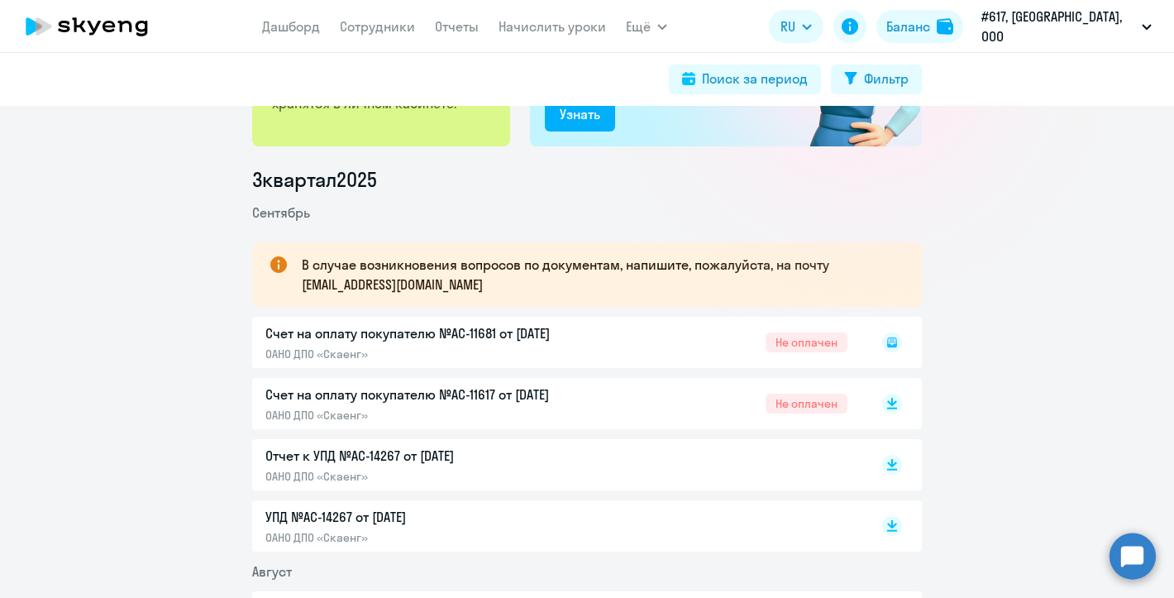
click at [889, 342] on icon at bounding box center [892, 342] width 6 height 1
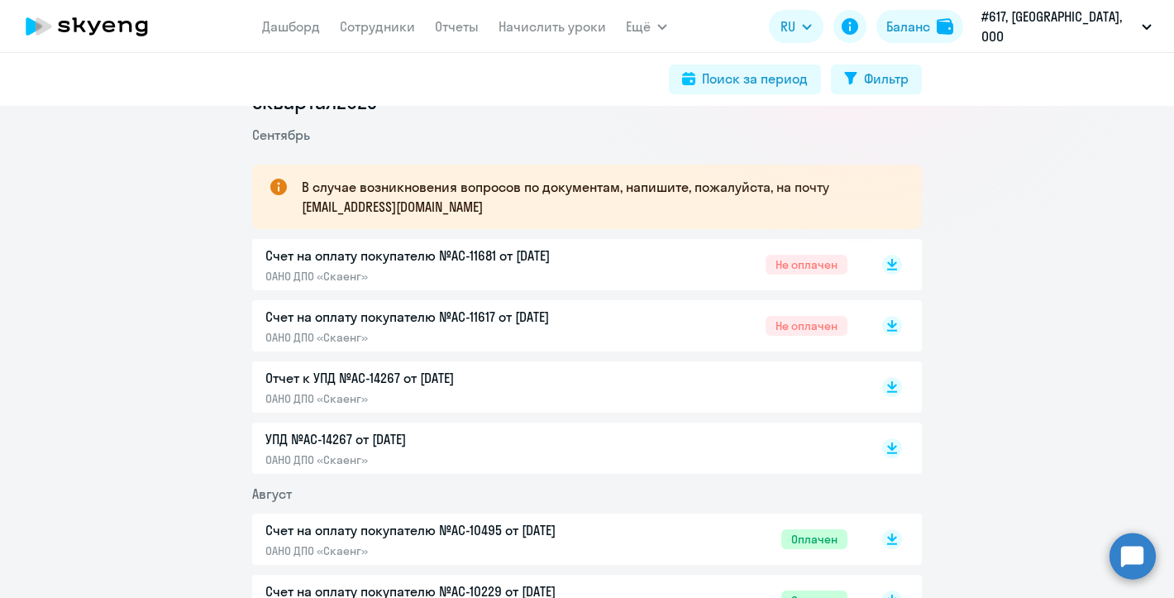
scroll to position [248, 0]
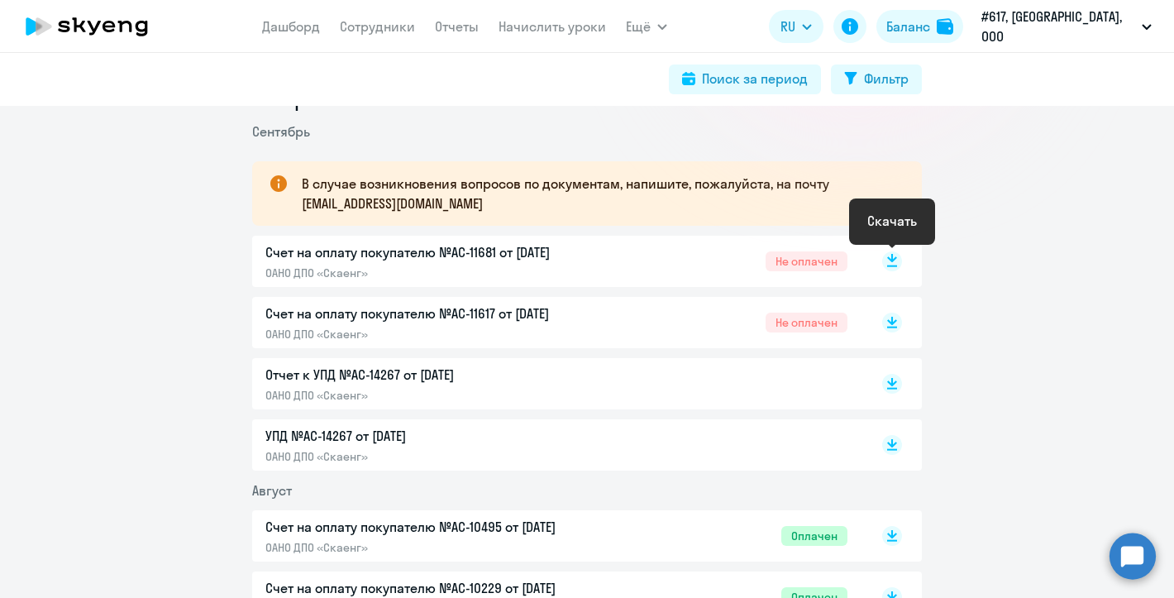
click at [891, 258] on icon at bounding box center [892, 258] width 10 height 8
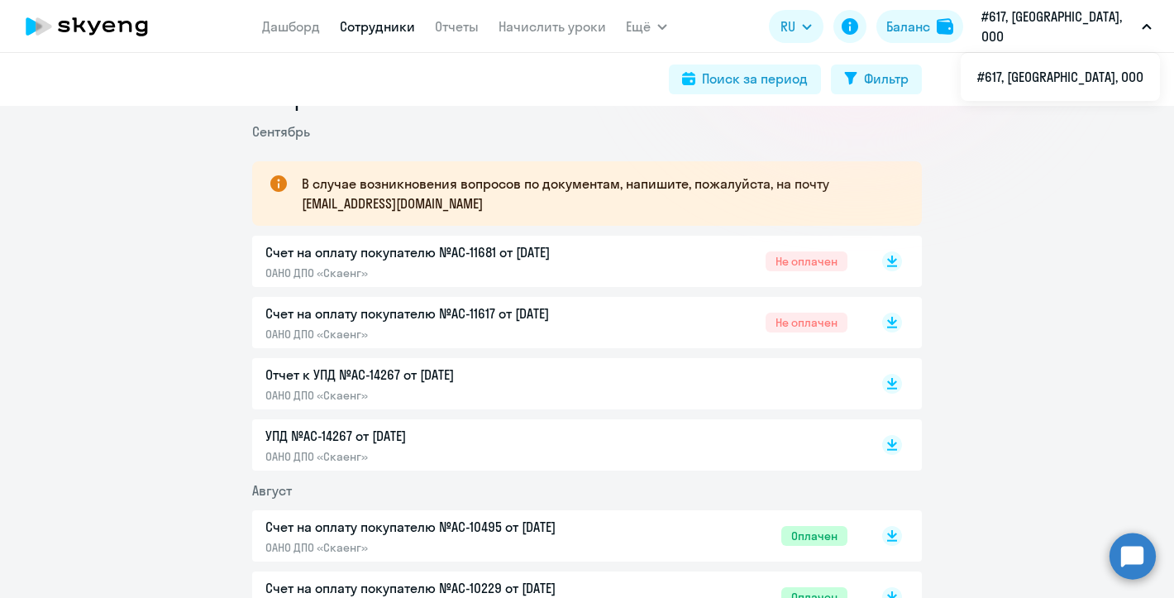
click at [415, 24] on link "Сотрудники" at bounding box center [377, 26] width 75 height 17
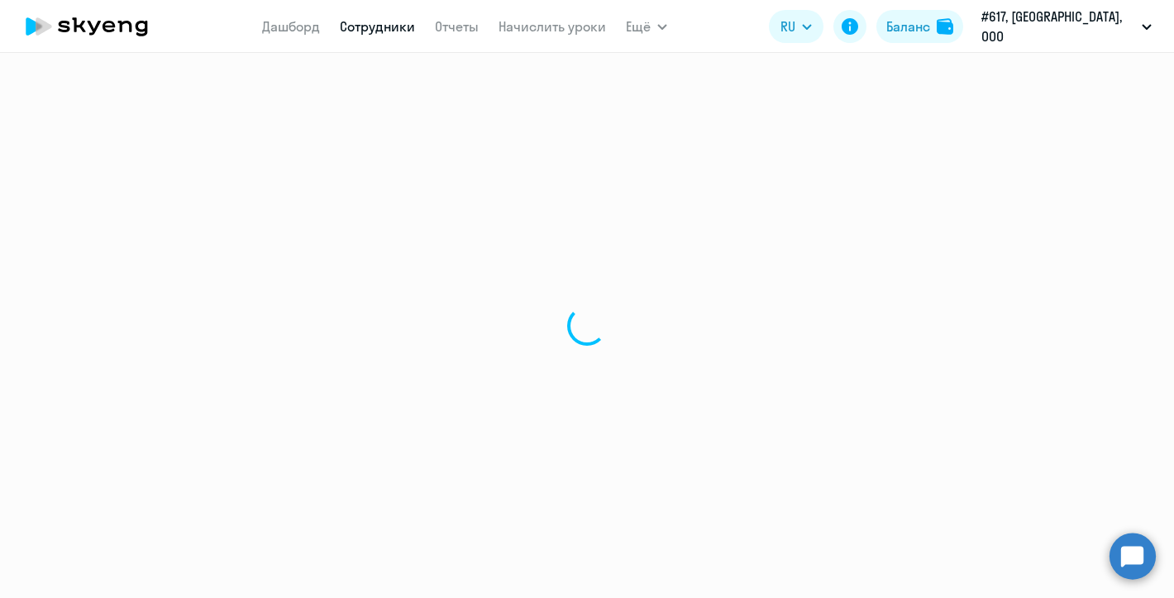
select select "30"
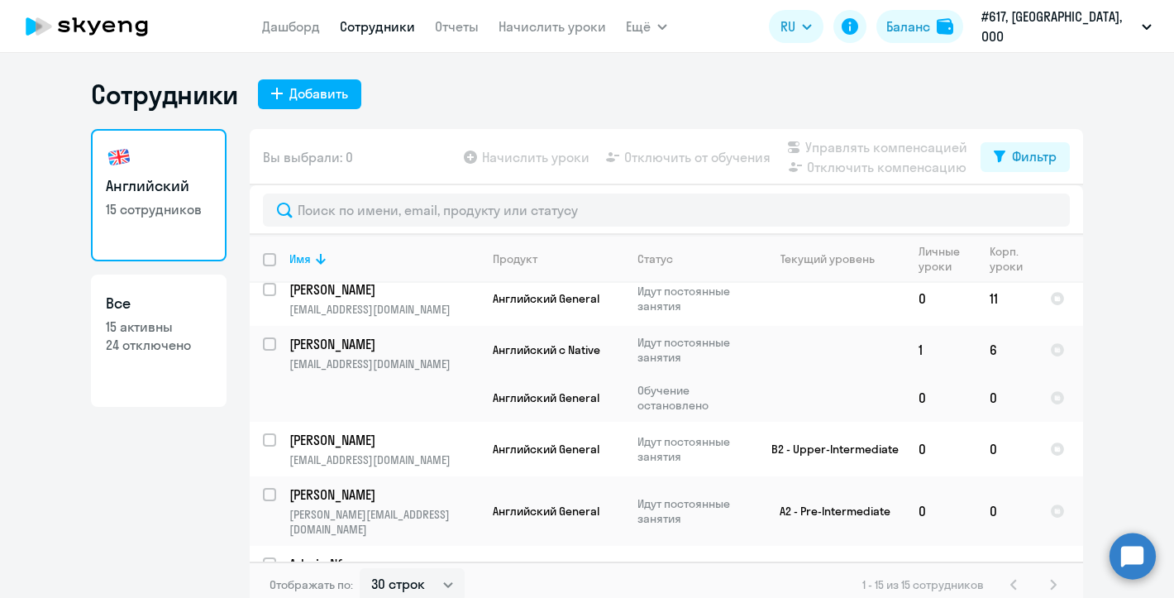
scroll to position [10, 0]
